Goal: Task Accomplishment & Management: Manage account settings

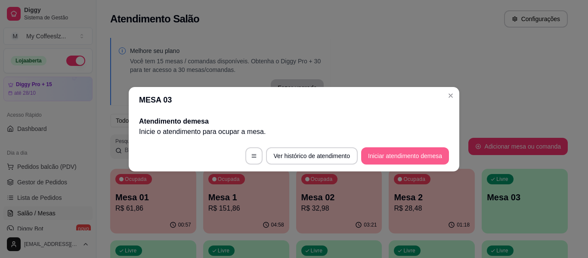
click at [418, 152] on button "Iniciar atendimento de mesa" at bounding box center [405, 155] width 88 height 17
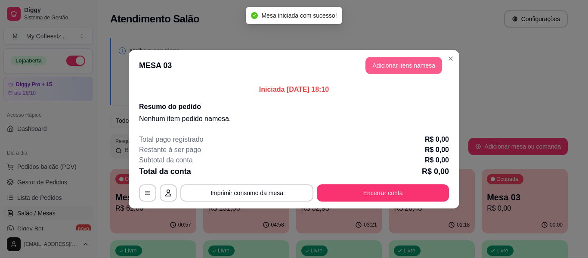
click at [416, 64] on button "Adicionar itens na mesa" at bounding box center [404, 65] width 77 height 17
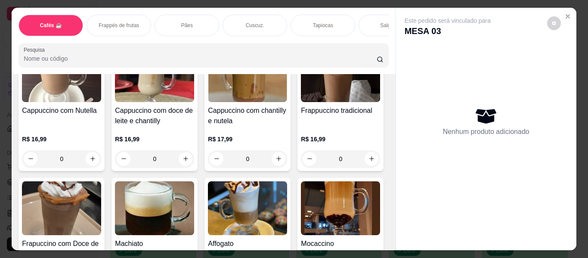
scroll to position [861, 0]
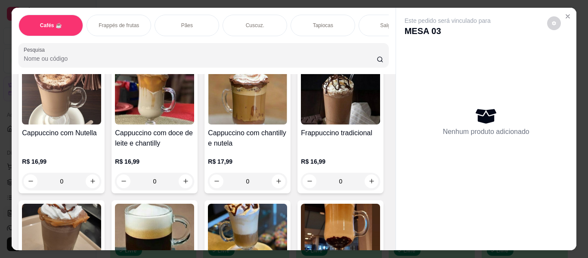
type input "1"
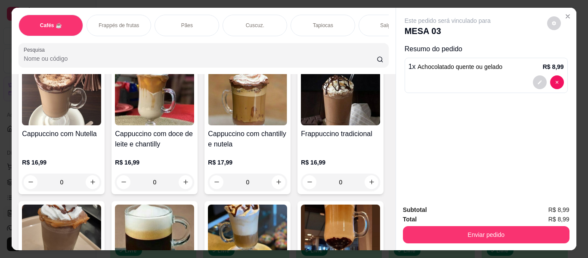
click at [334, 15] on div "Tapiocas" at bounding box center [323, 26] width 65 height 22
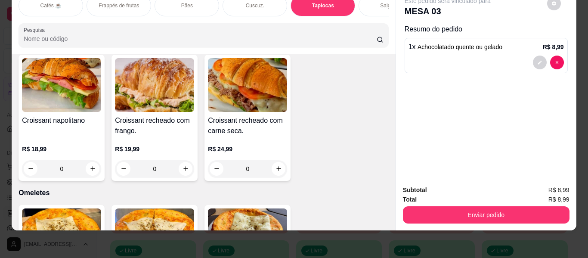
scroll to position [3449, 0]
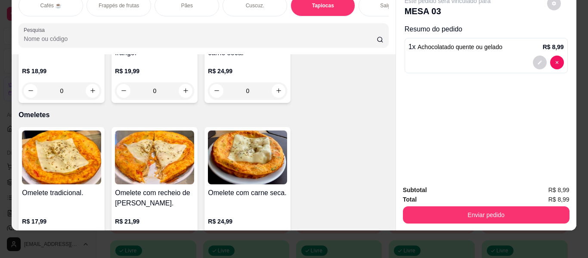
type input "1"
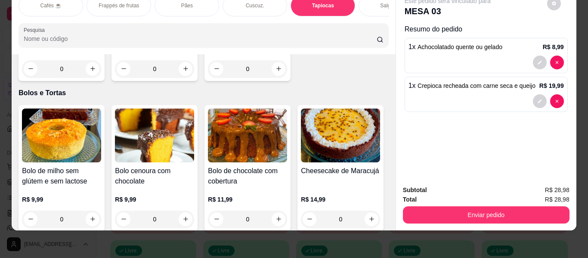
scroll to position [3622, 0]
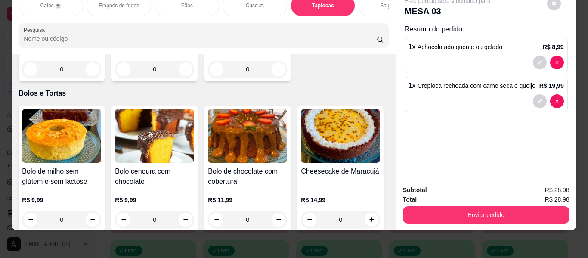
type input "1"
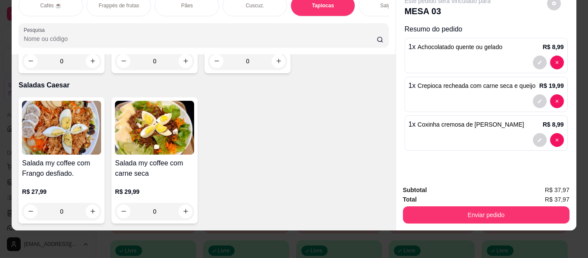
scroll to position [5043, 0]
type input "1"
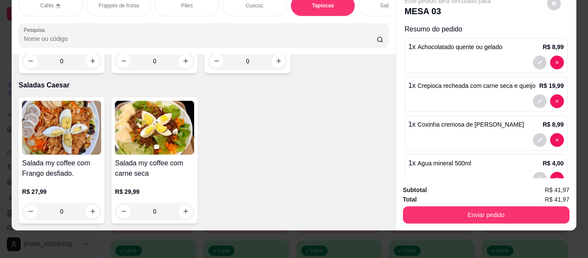
type input "1"
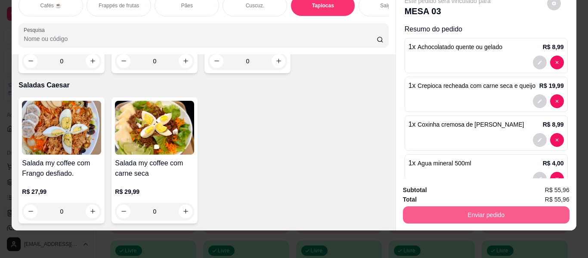
click at [474, 212] on button "Enviar pedido" at bounding box center [486, 214] width 167 height 17
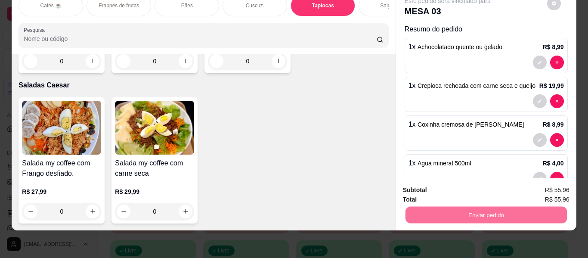
click at [539, 185] on button "Enviar pedido" at bounding box center [547, 187] width 47 height 16
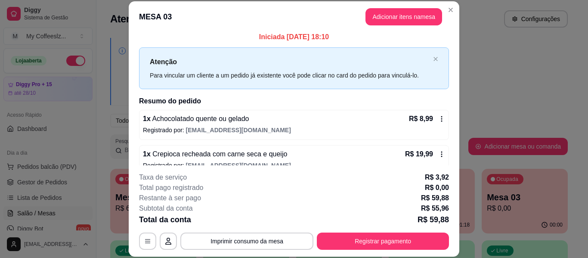
scroll to position [0, 0]
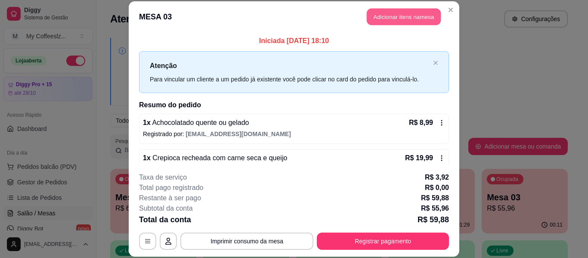
click at [393, 17] on button "Adicionar itens na mesa" at bounding box center [404, 17] width 74 height 17
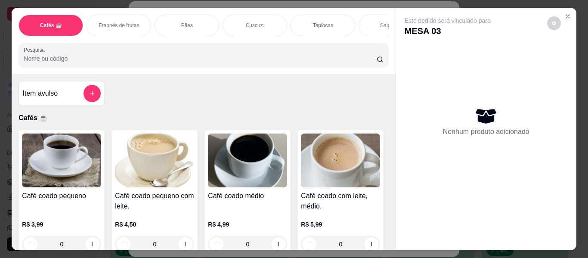
click at [370, 15] on div "Salgados" at bounding box center [391, 26] width 65 height 22
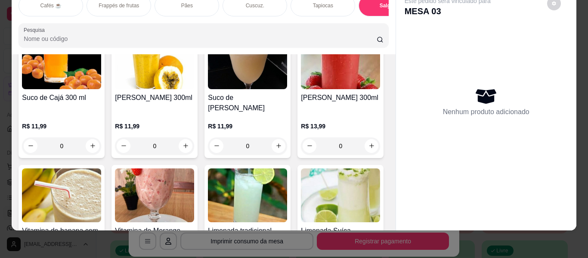
scroll to position [4479, 0]
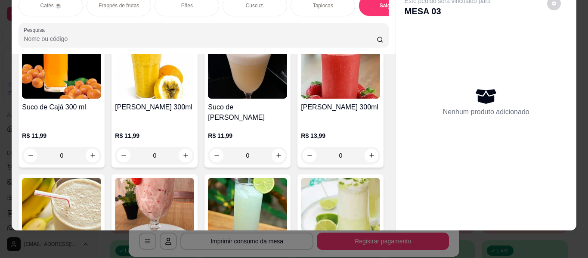
type input "1"
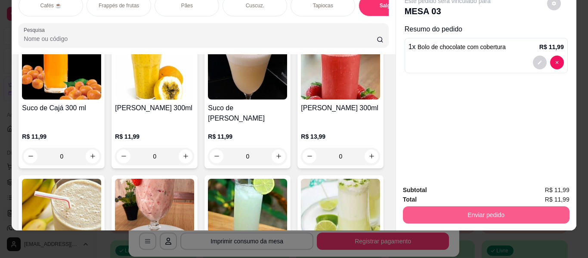
click at [487, 206] on button "Enviar pedido" at bounding box center [486, 214] width 167 height 17
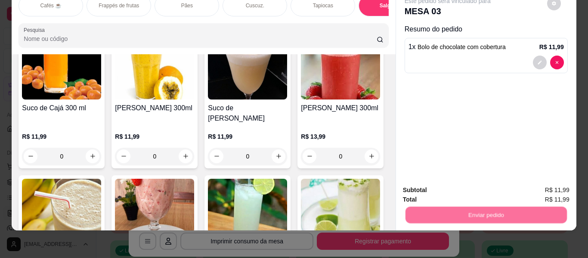
click at [528, 180] on button "Enviar pedido" at bounding box center [547, 187] width 49 height 16
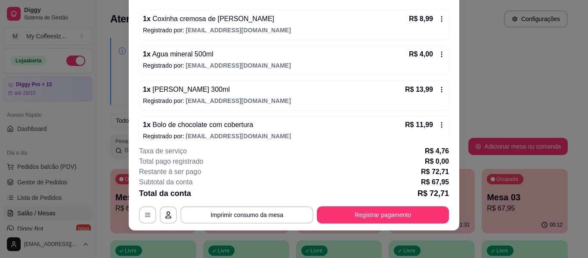
scroll to position [158, 0]
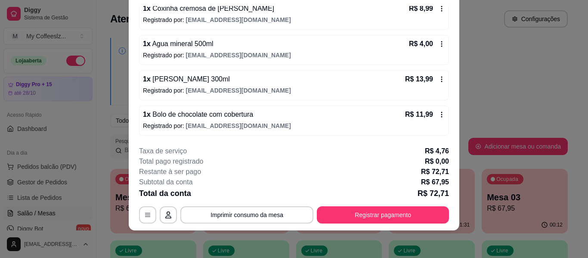
click at [260, 164] on div "Total pago registrado R$ 0,00" at bounding box center [294, 161] width 310 height 10
click at [438, 46] on icon at bounding box center [441, 43] width 7 height 7
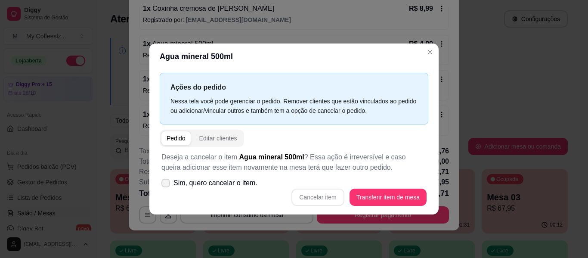
click at [161, 184] on label "Sim, quero cancelar o item." at bounding box center [209, 182] width 103 height 17
click at [161, 184] on input "Sim, quero cancelar o item." at bounding box center [164, 187] width 6 height 6
checkbox input "true"
click at [336, 198] on button "Cancelar item" at bounding box center [318, 197] width 53 height 17
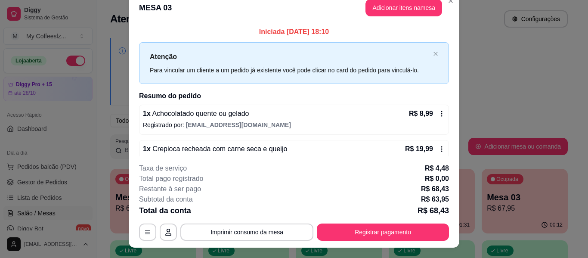
scroll to position [0, 0]
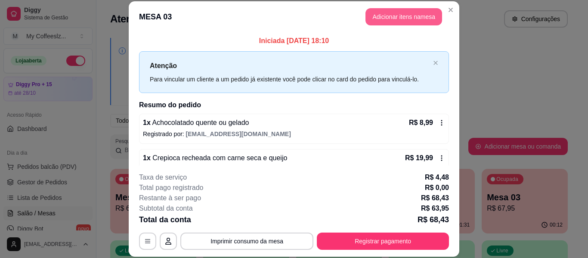
click at [401, 21] on button "Adicionar itens na mesa" at bounding box center [404, 16] width 77 height 17
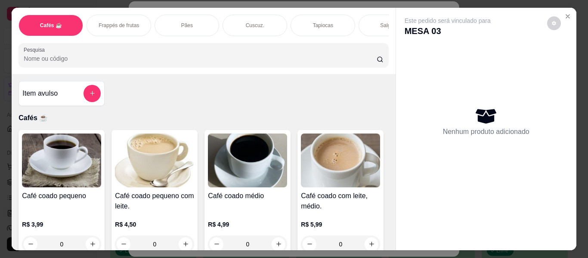
click at [380, 22] on p "Salgados" at bounding box center [391, 25] width 22 height 7
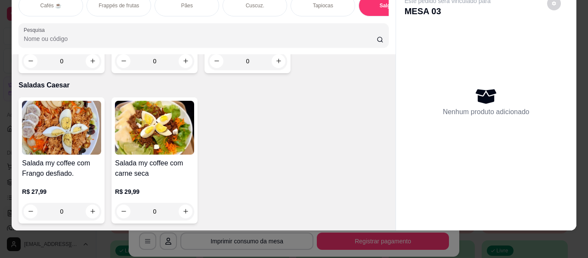
scroll to position [4959, 0]
type input "1"
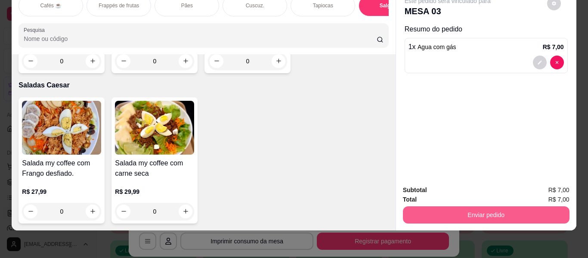
click at [422, 206] on button "Enviar pedido" at bounding box center [486, 214] width 167 height 17
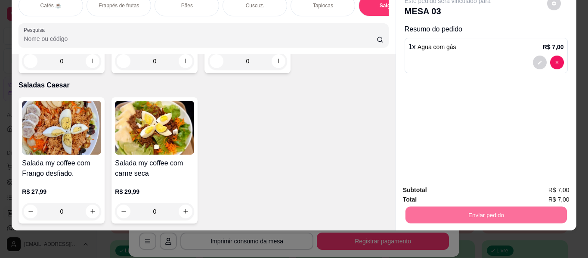
click at [541, 183] on button "Enviar pedido" at bounding box center [547, 187] width 49 height 16
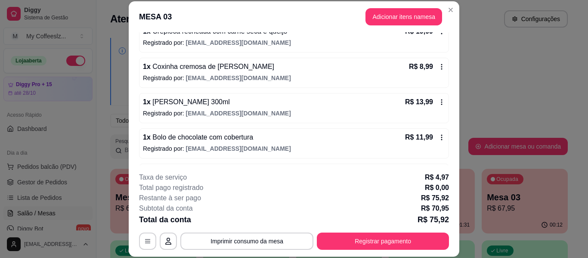
scroll to position [121, 0]
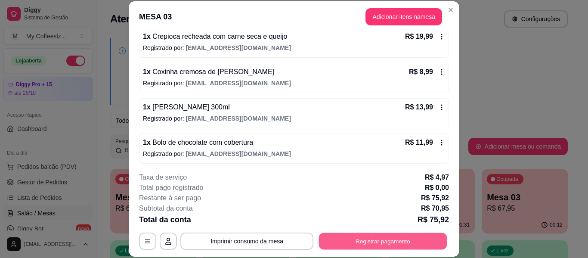
click at [331, 235] on button "Registrar pagamento" at bounding box center [383, 241] width 128 height 17
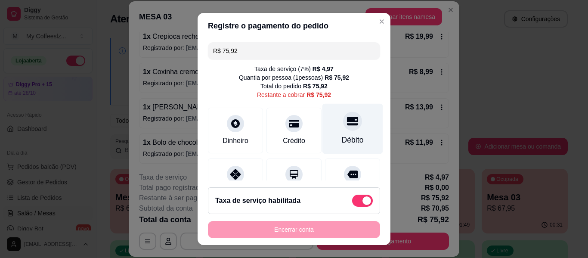
click at [323, 145] on div "Débito" at bounding box center [353, 129] width 61 height 50
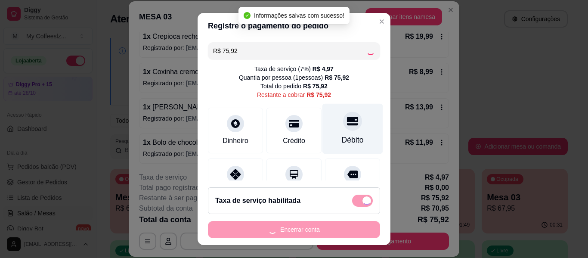
type input "R$ 0,00"
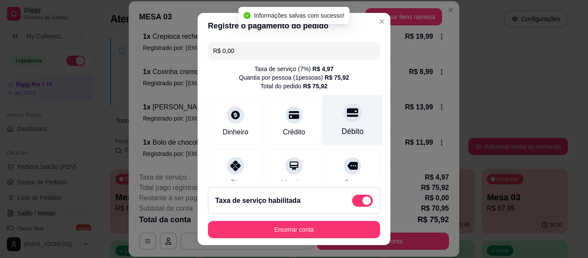
click at [343, 121] on div at bounding box center [352, 112] width 19 height 19
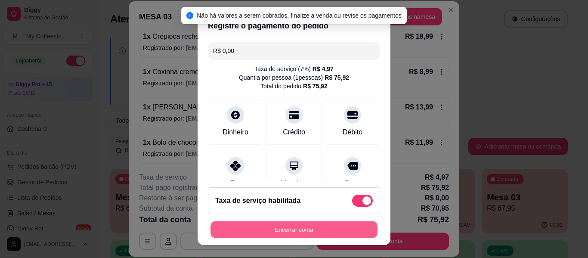
click at [313, 222] on button "Encerrar conta" at bounding box center [294, 229] width 167 height 17
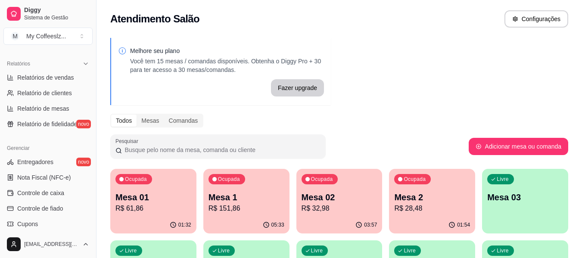
scroll to position [258, 0]
click at [56, 196] on span "Controle de caixa" at bounding box center [40, 192] width 47 height 9
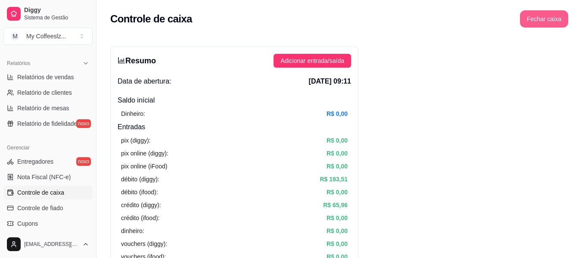
click at [551, 15] on button "Fechar caixa" at bounding box center [544, 18] width 48 height 17
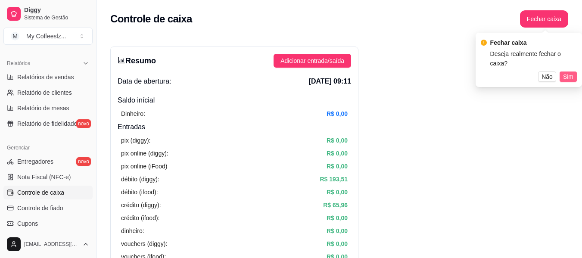
click at [569, 72] on span "Sim" at bounding box center [568, 76] width 10 height 9
